Goal: Task Accomplishment & Management: Manage account settings

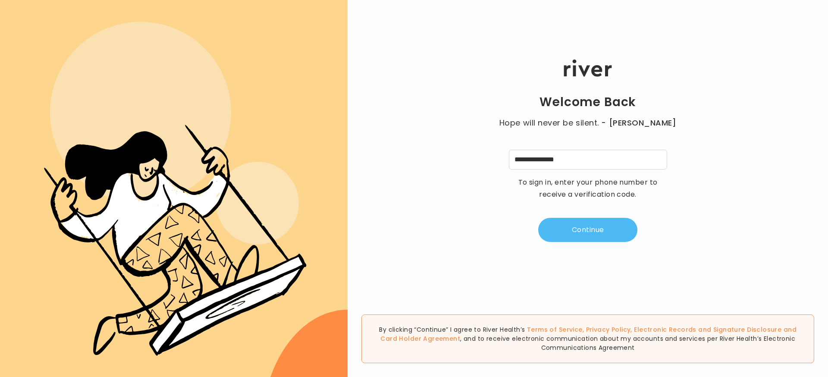
click at [622, 220] on button "Continue" at bounding box center [587, 230] width 99 height 24
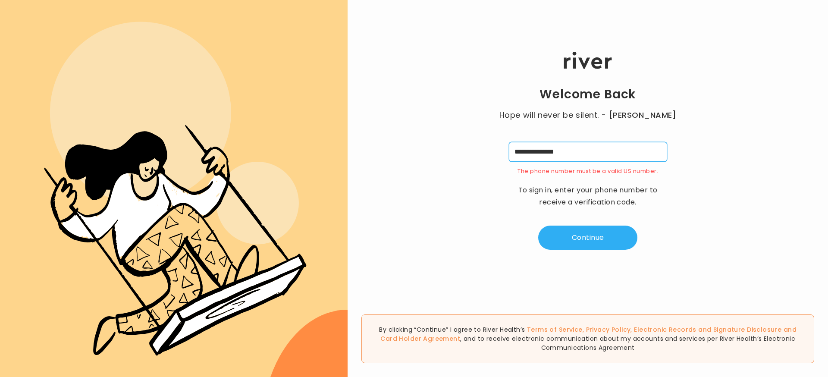
click at [592, 154] on input "**********" at bounding box center [588, 152] width 158 height 20
click at [552, 148] on input "**********" at bounding box center [588, 152] width 158 height 20
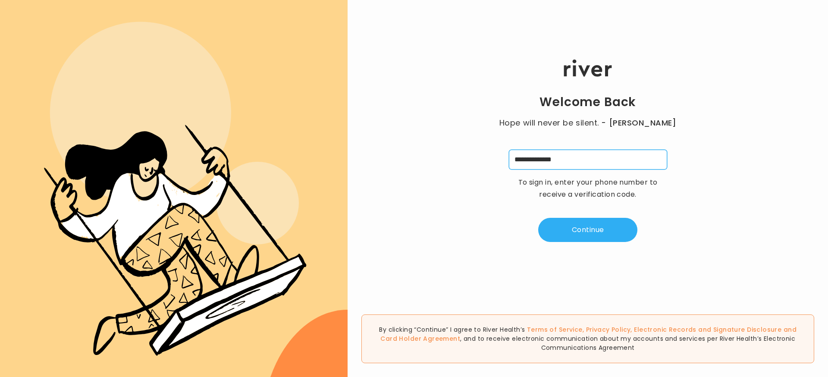
type input "**********"
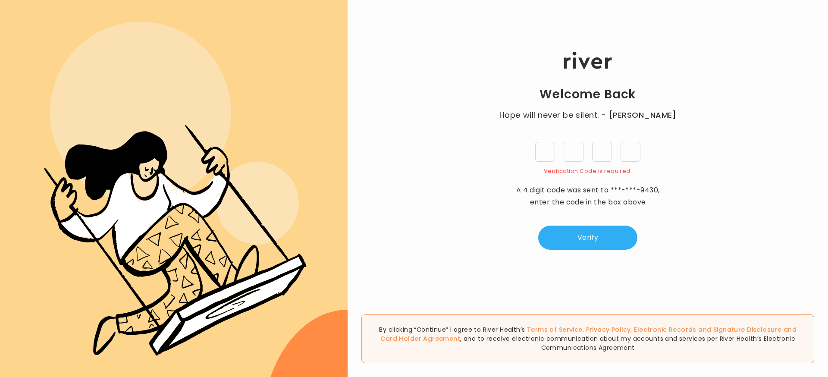
type input "*"
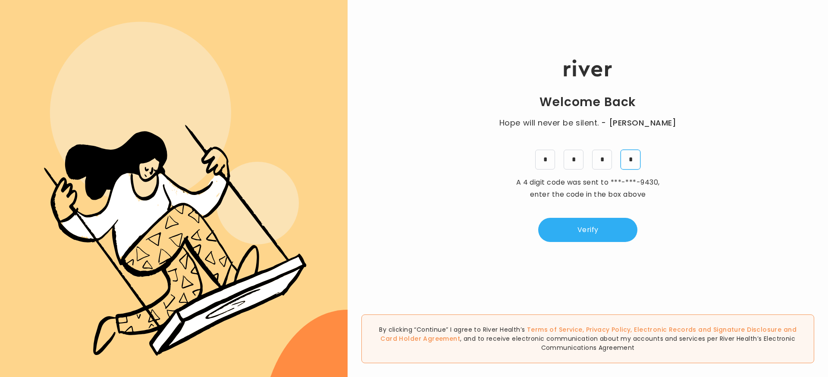
type input "*"
click at [586, 235] on button "Verify" at bounding box center [587, 230] width 99 height 24
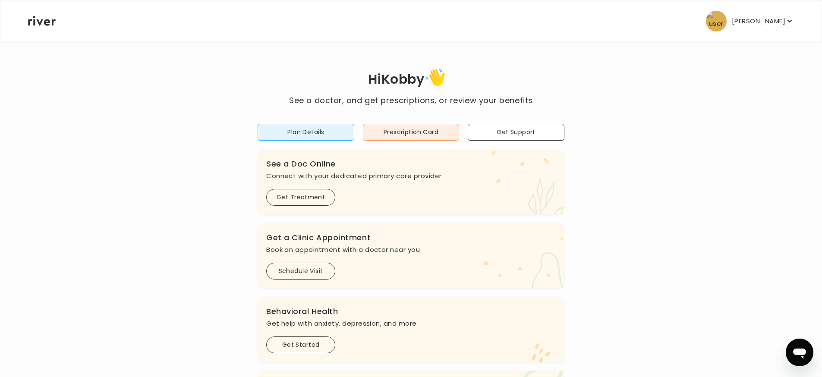
click at [775, 20] on p "[PERSON_NAME]" at bounding box center [757, 21] width 53 height 12
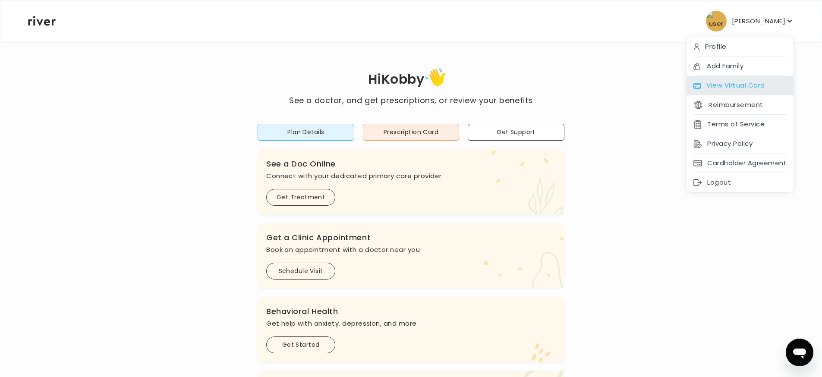
click at [730, 88] on div "View Virtual Card" at bounding box center [739, 85] width 107 height 19
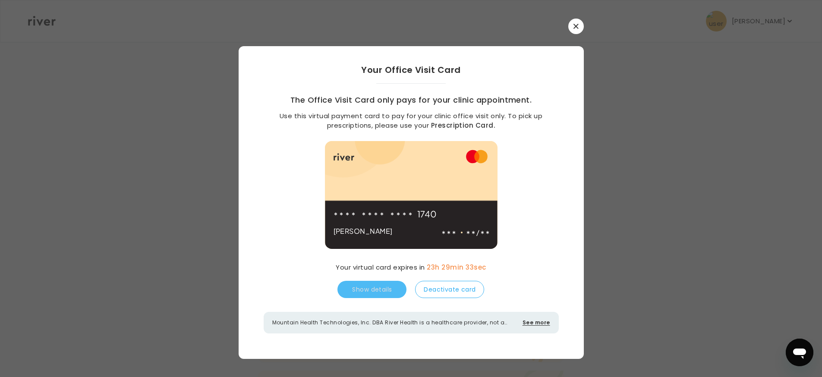
click at [536, 321] on button "See more" at bounding box center [536, 323] width 28 height 8
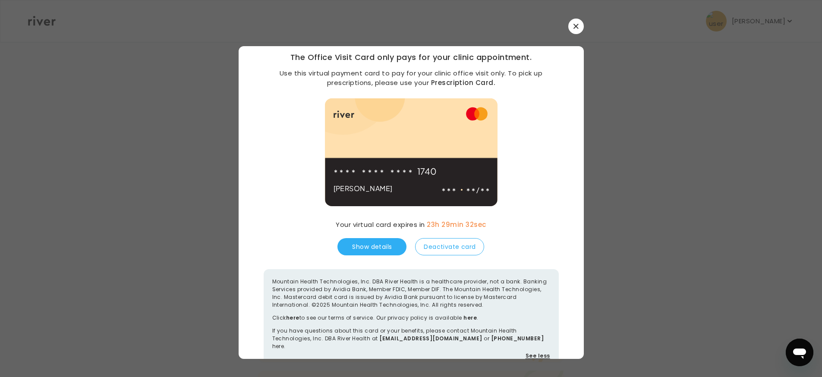
scroll to position [62, 0]
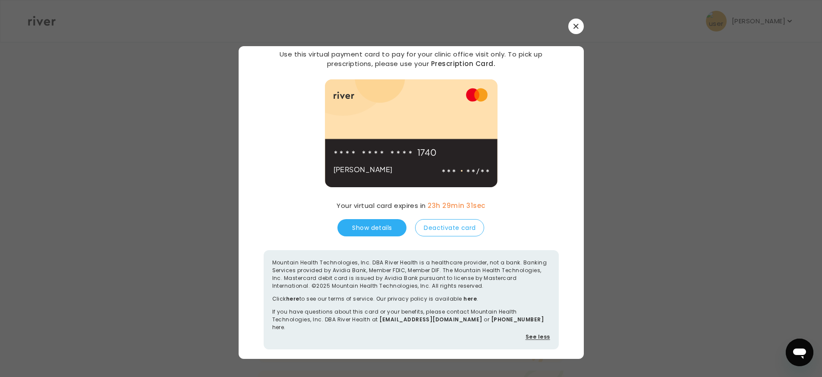
click at [538, 333] on button "See less" at bounding box center [537, 337] width 25 height 8
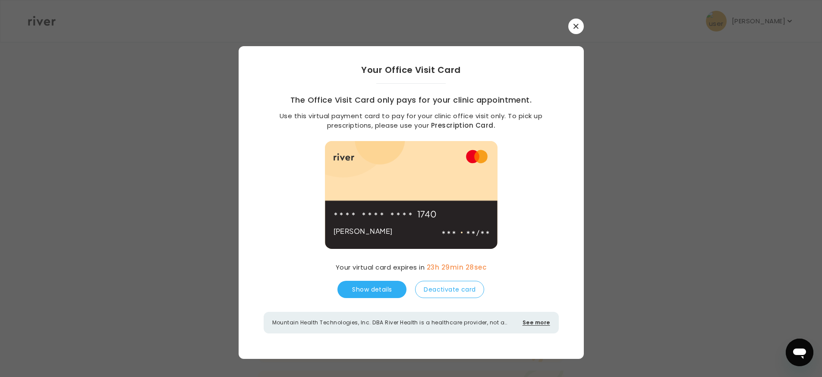
click at [339, 98] on h3 "The Office Visit Card only pays for your clinic appointment." at bounding box center [411, 100] width 242 height 12
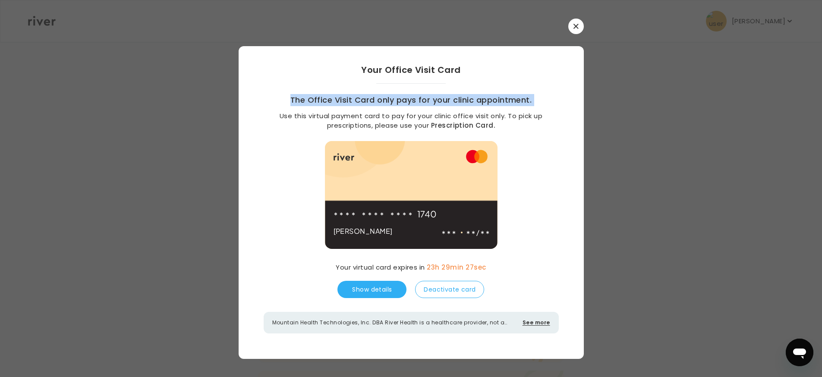
click at [339, 98] on h3 "The Office Visit Card only pays for your clinic appointment." at bounding box center [411, 100] width 242 height 12
click at [396, 286] on button "Show details" at bounding box center [371, 289] width 69 height 17
click at [396, 286] on button "Hide details" at bounding box center [371, 289] width 69 height 17
click at [396, 286] on button "Show details" at bounding box center [371, 289] width 69 height 17
click at [396, 286] on button "Hide details" at bounding box center [371, 289] width 69 height 17
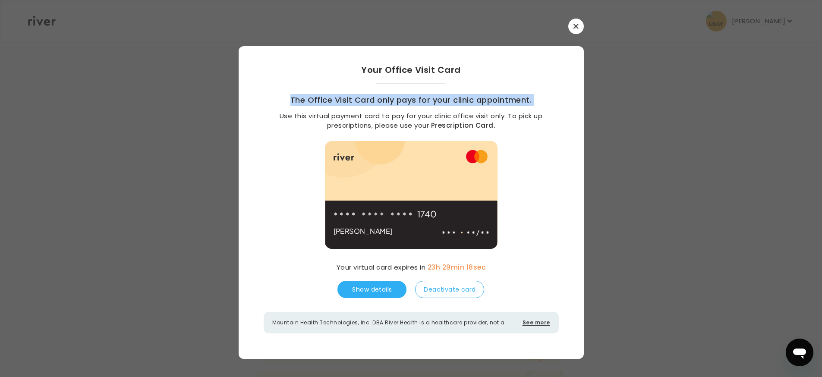
click at [573, 28] on icon "button" at bounding box center [575, 26] width 5 height 5
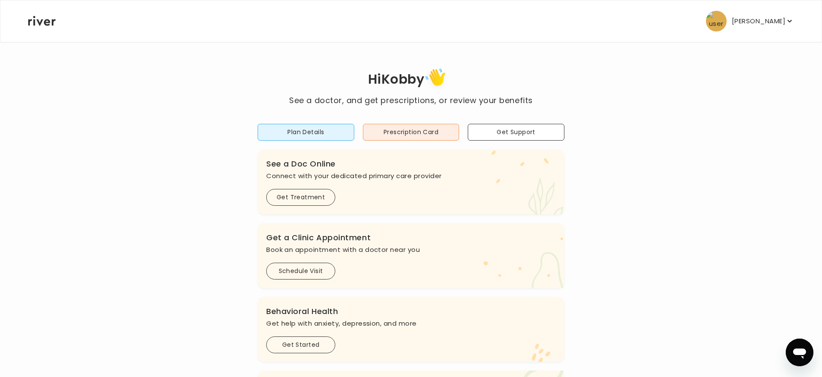
click at [759, 17] on p "[PERSON_NAME]" at bounding box center [757, 21] width 53 height 12
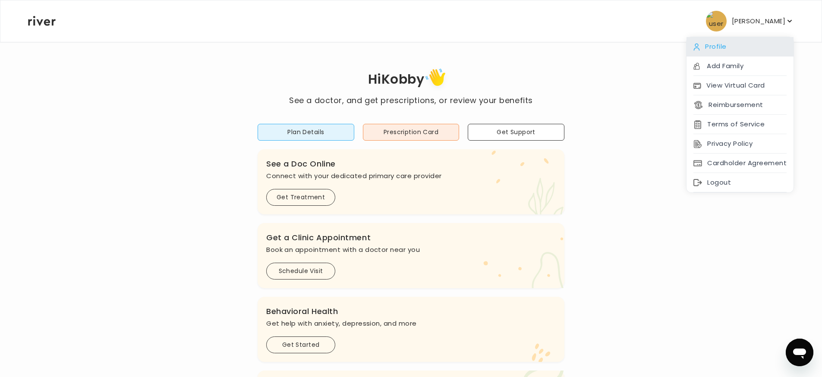
click at [739, 49] on div "Profile" at bounding box center [739, 46] width 107 height 19
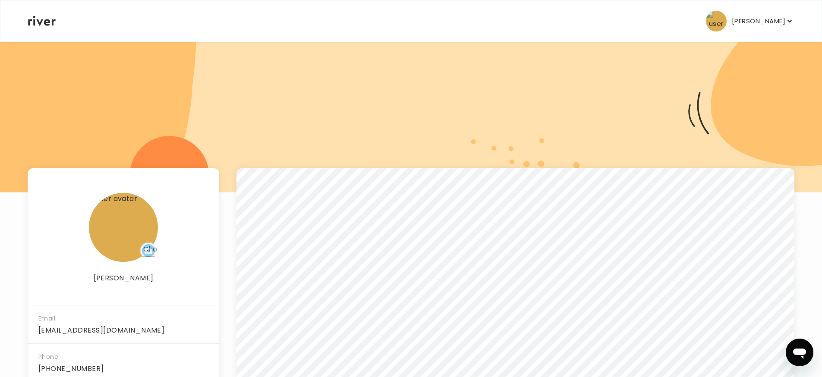
click at [42, 17] on icon at bounding box center [42, 21] width 28 height 10
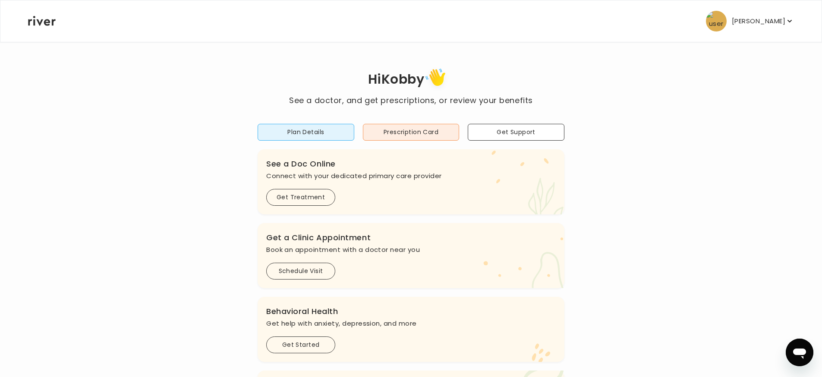
click at [42, 17] on icon at bounding box center [42, 21] width 28 height 10
click at [773, 21] on p "[PERSON_NAME]" at bounding box center [757, 21] width 53 height 12
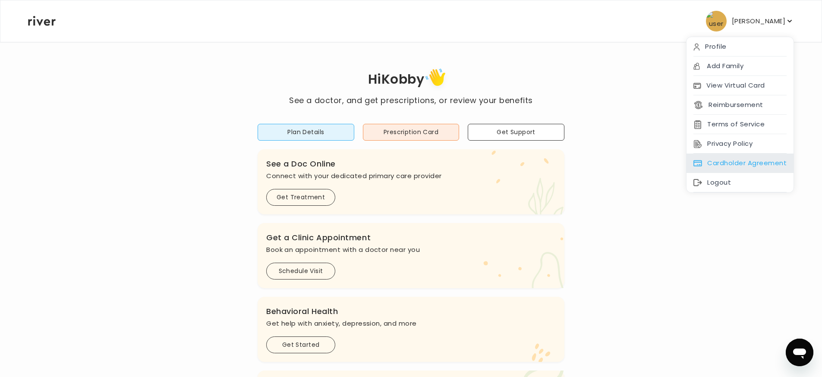
click at [753, 164] on div "Cardholder Agreement" at bounding box center [739, 163] width 107 height 19
